Goal: Task Accomplishment & Management: Manage account settings

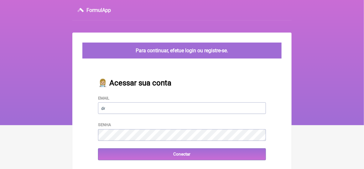
type input "[EMAIL_ADDRESS][DOMAIN_NAME]"
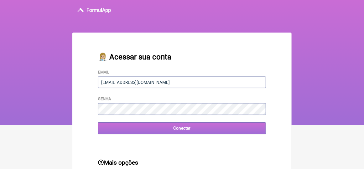
click at [187, 127] on input "Conectar" at bounding box center [182, 128] width 168 height 12
click at [180, 129] on input "Conectar" at bounding box center [182, 128] width 168 height 12
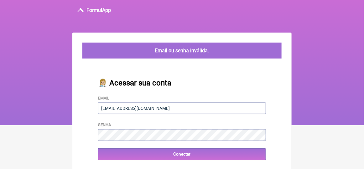
click at [153, 110] on input "[EMAIL_ADDRESS][DOMAIN_NAME]" at bounding box center [182, 108] width 168 height 12
click at [115, 109] on input "Email" at bounding box center [182, 108] width 168 height 12
type input "[EMAIL_ADDRESS][DOMAIN_NAME]"
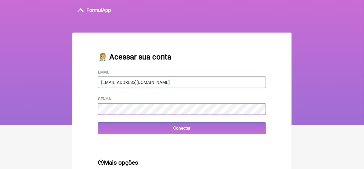
click at [110, 137] on div "👩🏼‍⚕️ Acessar sua conta Email [EMAIL_ADDRESS][DOMAIN_NAME] Senha Conectar" at bounding box center [182, 94] width 188 height 102
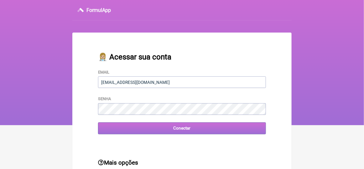
click at [187, 131] on input "Conectar" at bounding box center [182, 128] width 168 height 12
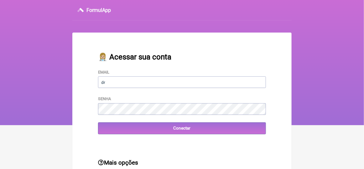
type input "[EMAIL_ADDRESS][DOMAIN_NAME]"
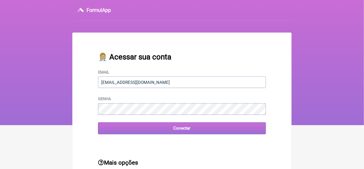
click at [173, 129] on input "Conectar" at bounding box center [182, 128] width 168 height 12
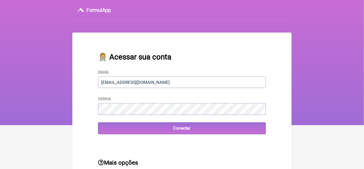
click at [114, 135] on div "👩🏼‍⚕️ Acessar sua conta Email [EMAIL_ADDRESS][DOMAIN_NAME] Senha Conectar" at bounding box center [182, 94] width 188 height 102
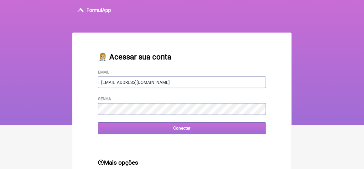
click at [185, 128] on input "Conectar" at bounding box center [182, 128] width 168 height 12
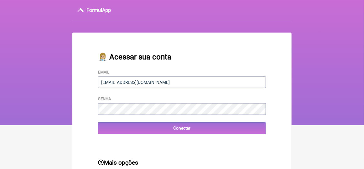
type input "[EMAIL_ADDRESS][DOMAIN_NAME]"
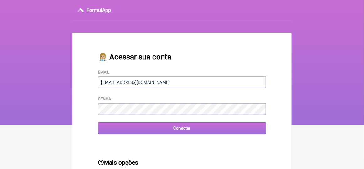
click at [182, 130] on input "Conectar" at bounding box center [182, 128] width 168 height 12
